Goal: Task Accomplishment & Management: Use online tool/utility

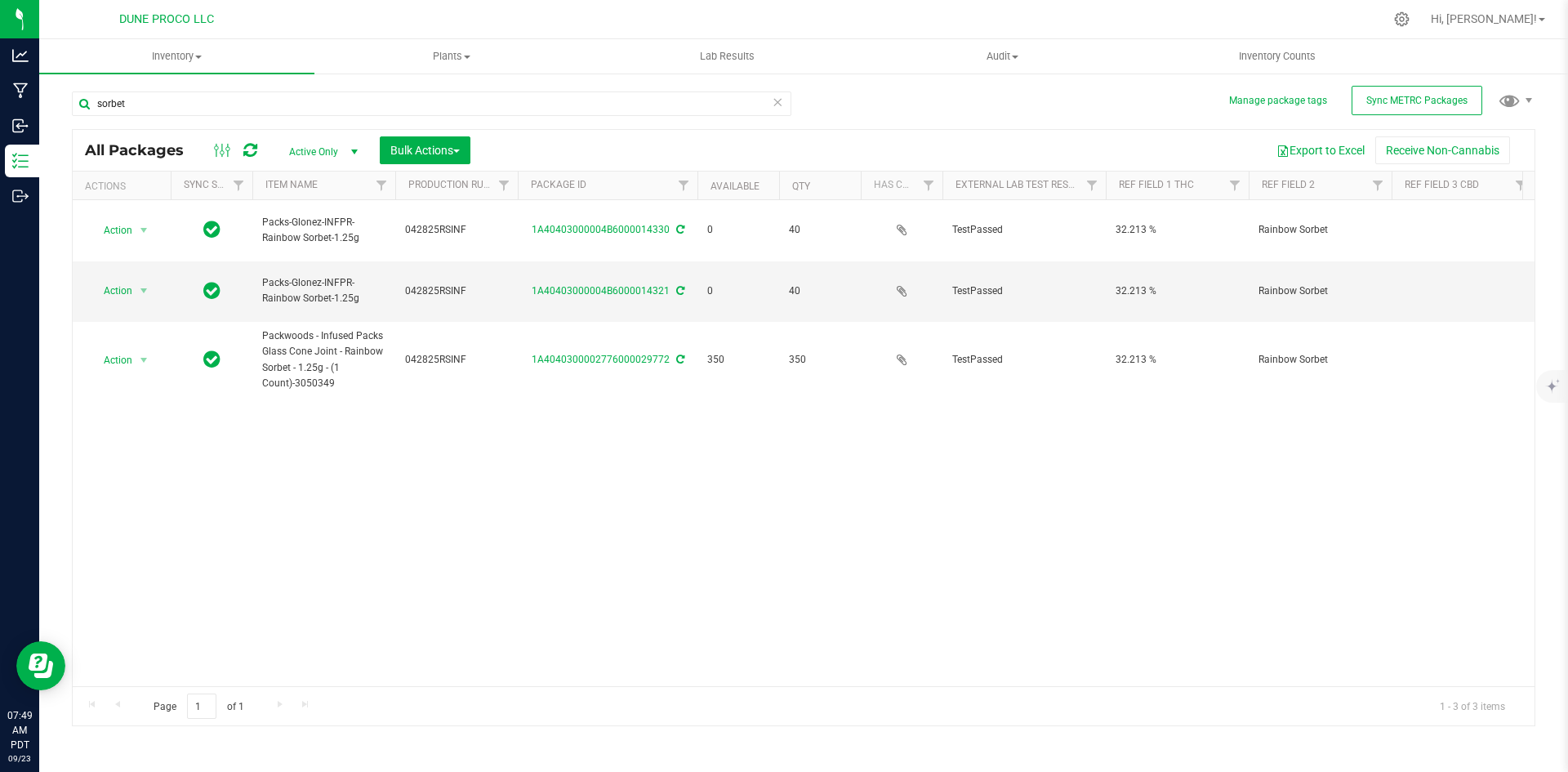
drag, startPoint x: 162, startPoint y: 103, endPoint x: 43, endPoint y: 82, distance: 120.8
click at [43, 82] on div "Manage package tags Sync METRC Packages sorbet All Packages Active Only Active …" at bounding box center [803, 321] width 1529 height 499
type input "3"
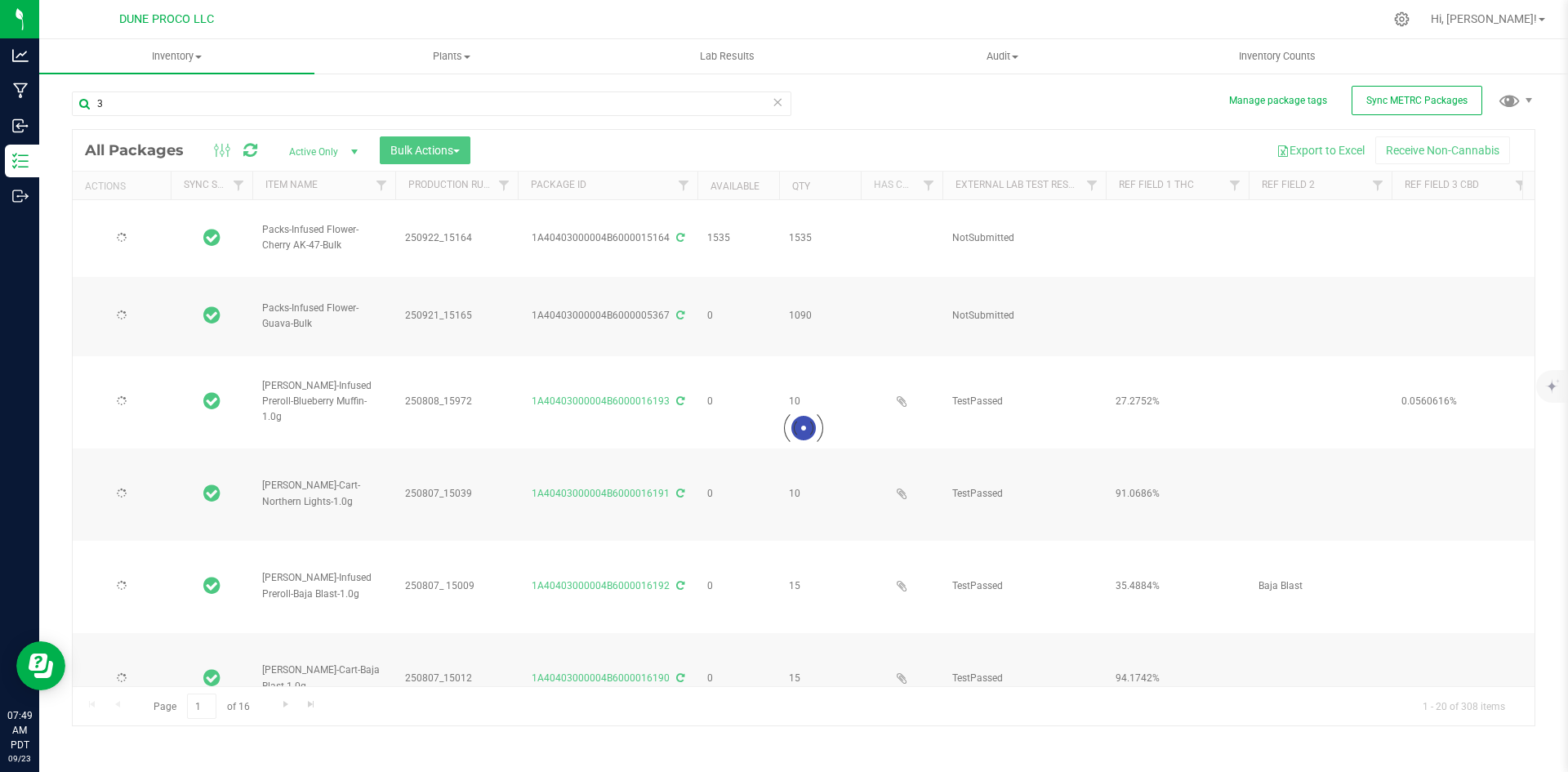
type input "[DATE]"
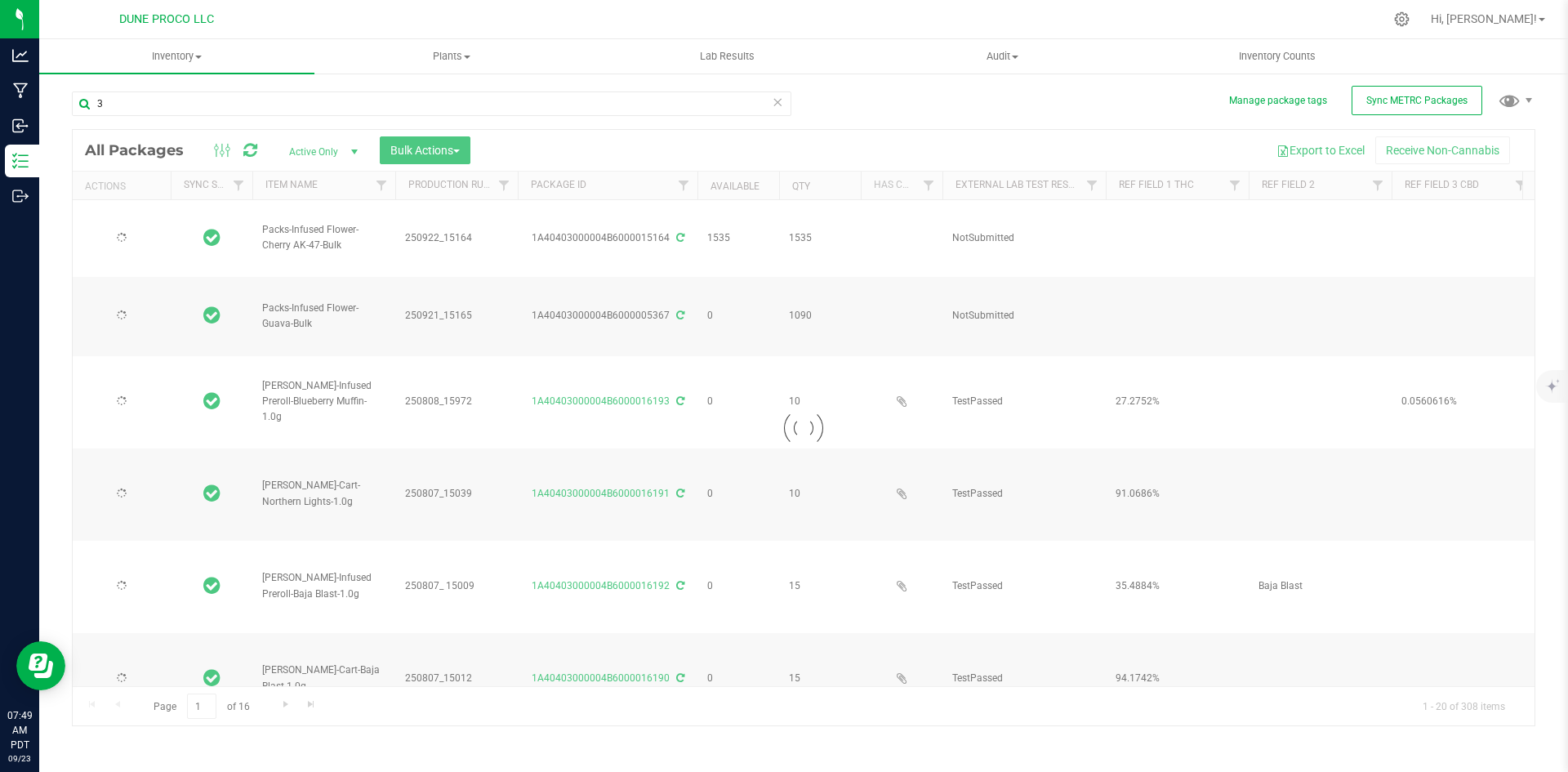
type input "[DATE]"
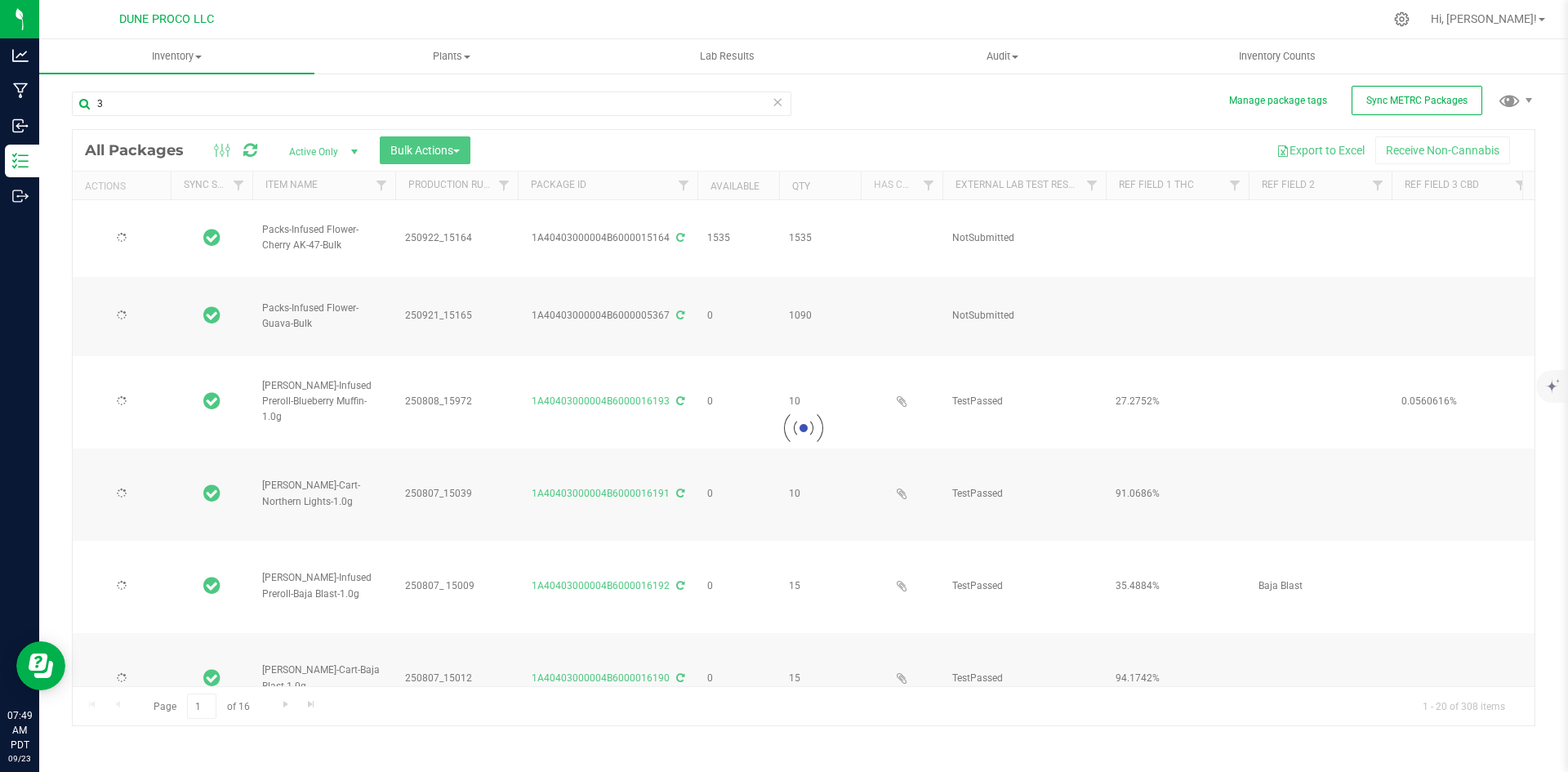
type input "[DATE]"
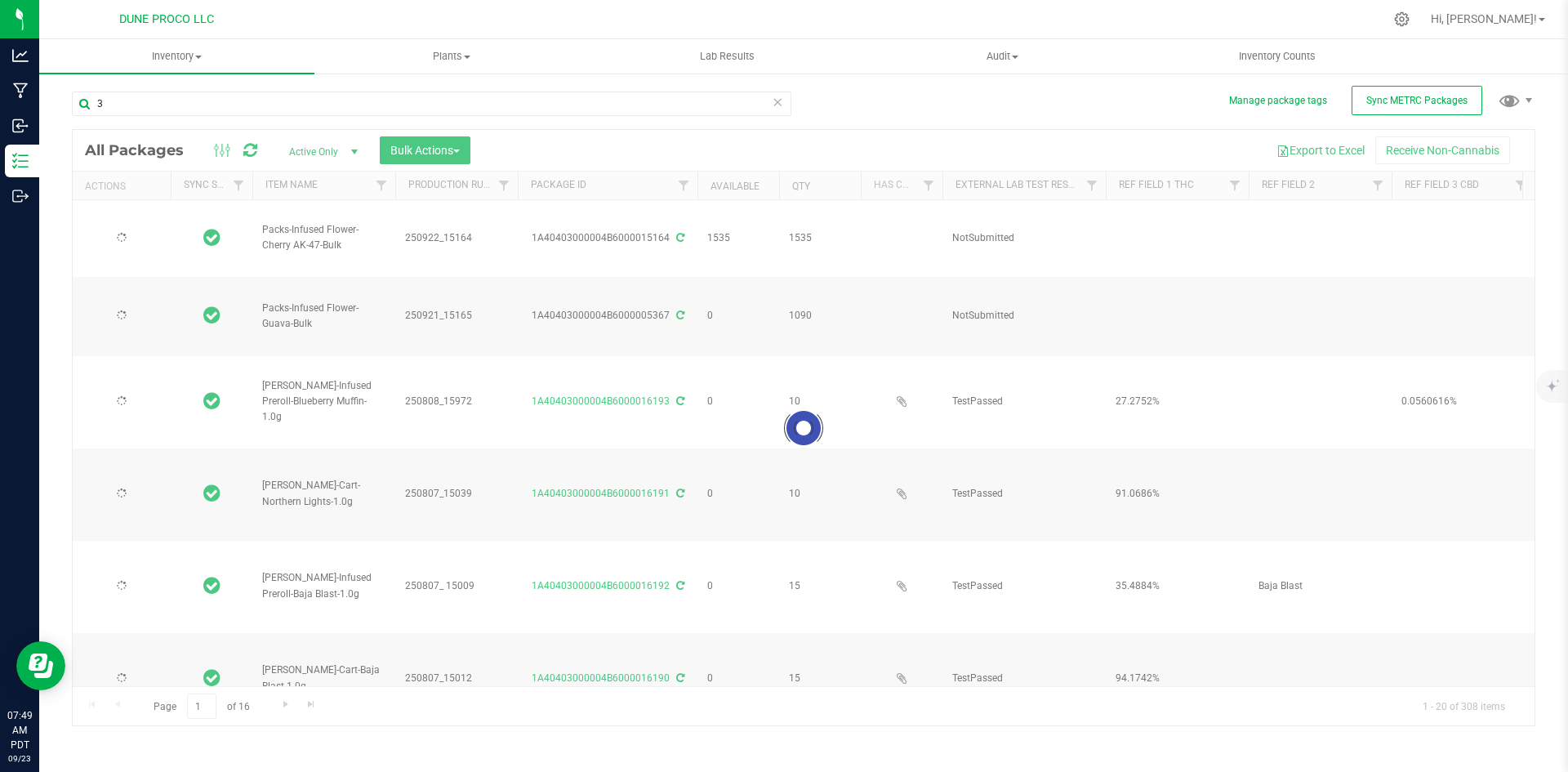
type input "[DATE]"
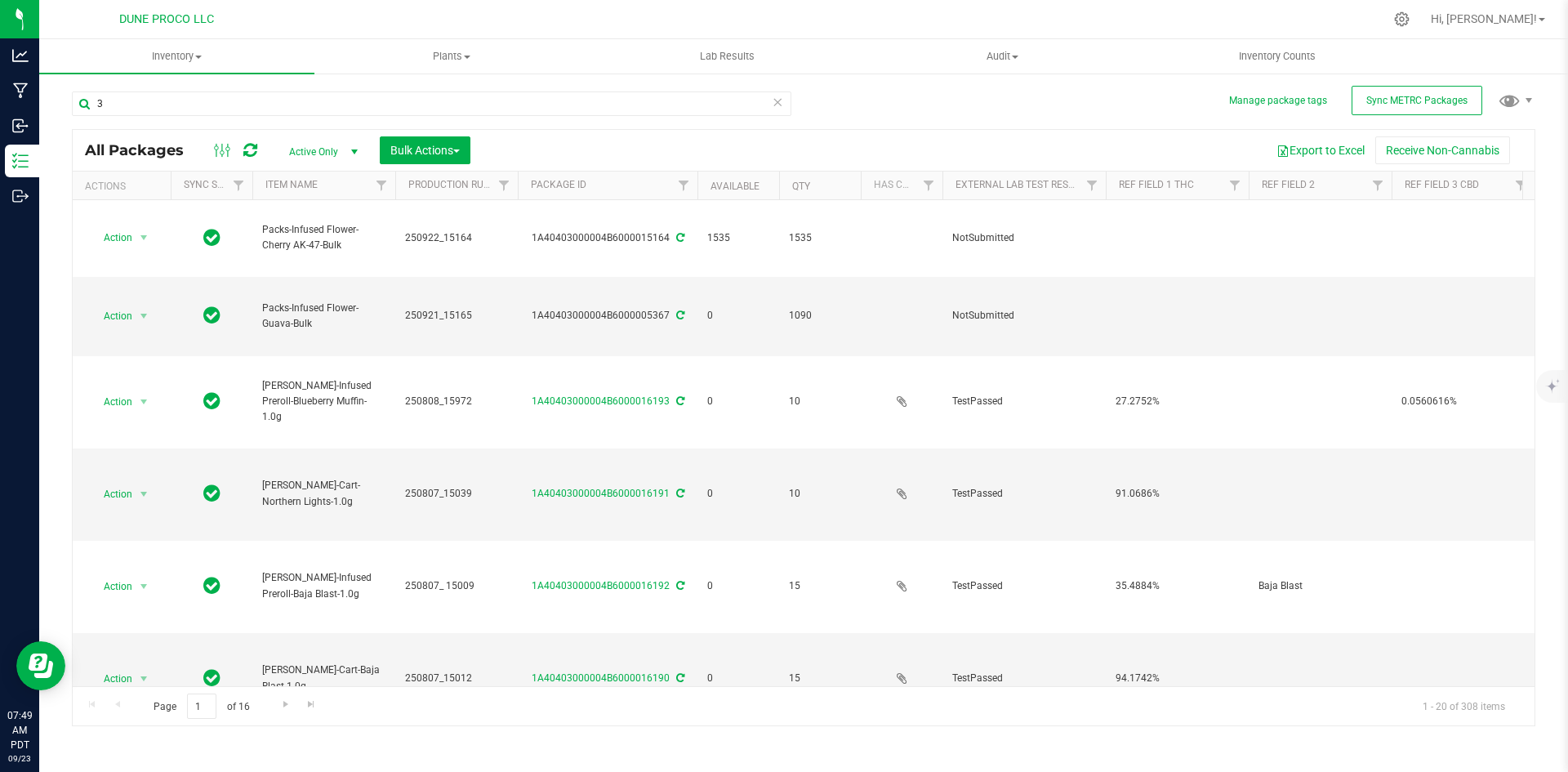
type input "3"
click at [1292, 146] on button "Export to Excel" at bounding box center [1320, 150] width 109 height 28
click at [1072, 142] on div "Export to Excel Receive Non-Cannabis" at bounding box center [1003, 150] width 1040 height 28
